Goal: Task Accomplishment & Management: Manage account settings

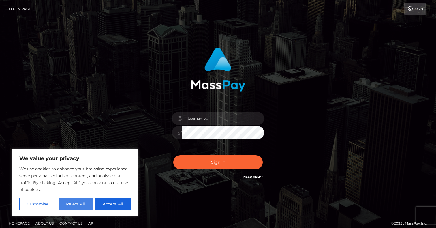
click at [76, 205] on button "Reject All" at bounding box center [76, 203] width 34 height 13
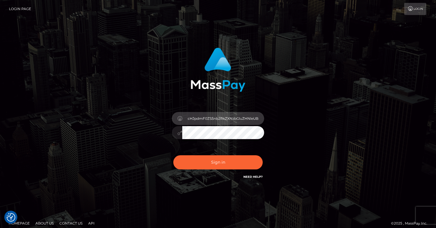
drag, startPoint x: 249, startPoint y: 114, endPoint x: 190, endPoint y: 115, distance: 58.8
click at [190, 115] on input "cHJpdmF0ZS5nb2RkZXNzbGluZHNleUBnbWFpbC5jb20=" at bounding box center [223, 118] width 82 height 13
drag, startPoint x: 195, startPoint y: 118, endPoint x: 286, endPoint y: 118, distance: 91.4
click at [286, 118] on div "cHJpdmF0ZS5nb2RkZXNzbGluZHNleUBnbWFpbC5jb20=" at bounding box center [217, 113] width 151 height 141
click at [207, 119] on input "cHJ" at bounding box center [223, 118] width 82 height 13
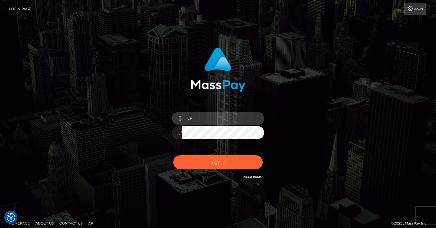
type input "c"
type input "privategoddess.lindsey@gmail.com"
click at [178, 131] on div at bounding box center [218, 131] width 92 height 11
click at [218, 162] on button "Sign in" at bounding box center [217, 162] width 89 height 14
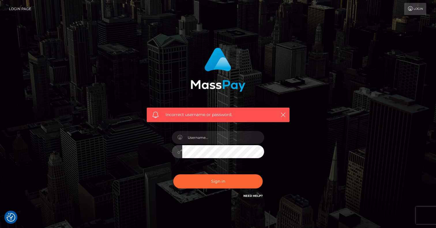
click at [295, 122] on div "Incorrect username or password." at bounding box center [218, 126] width 160 height 166
click at [249, 195] on link "Need Help?" at bounding box center [252, 196] width 19 height 4
type input "cHJpdmF0ZS5nb2RkZXNzbGluZHNleUBnbWFpbC5jb20="
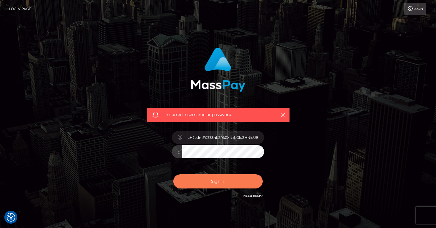
click at [215, 176] on button "Sign in" at bounding box center [217, 181] width 89 height 14
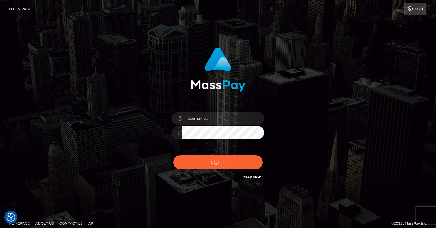
click at [413, 8] on link "Login" at bounding box center [415, 9] width 22 height 12
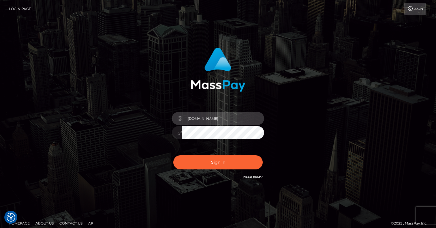
click at [230, 118] on input "privategoddess.lindseyGmail.com" at bounding box center [223, 118] width 82 height 13
type input "[EMAIL_ADDRESS][PERSON_NAME][DOMAIN_NAME]"
click at [152, 137] on div "[EMAIL_ADDRESS][PERSON_NAME][DOMAIN_NAME]" at bounding box center [217, 113] width 151 height 141
click at [218, 162] on button "Sign in" at bounding box center [217, 162] width 89 height 14
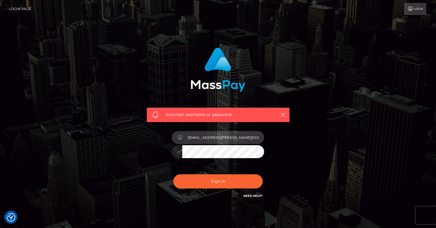
type input "[EMAIL_ADDRESS][PERSON_NAME][DOMAIN_NAME]"
click at [218, 181] on button "Sign in" at bounding box center [217, 181] width 89 height 14
type input "g"
type input "[EMAIL_ADDRESS][PERSON_NAME][DOMAIN_NAME]"
click at [218, 181] on button "Sign in" at bounding box center [217, 181] width 89 height 14
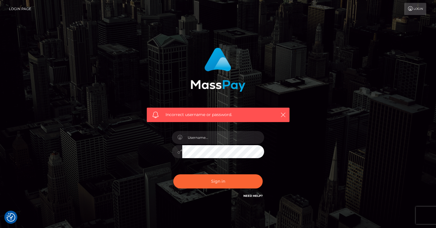
click at [260, 196] on link "Need Help?" at bounding box center [252, 196] width 19 height 4
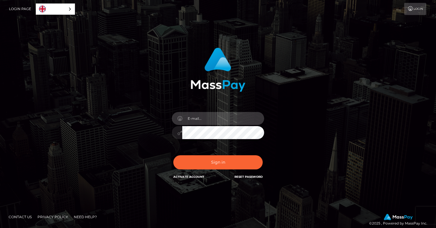
click at [200, 117] on input "email" at bounding box center [223, 118] width 82 height 13
type input "privategoddess.lindsey@gmail.com"
click at [121, 130] on div "In order to protect your account, we're utilizing the help of a captcha service…" at bounding box center [218, 116] width 329 height 147
click at [218, 162] on button "Sign in" at bounding box center [217, 162] width 89 height 14
